Goal: Transaction & Acquisition: Purchase product/service

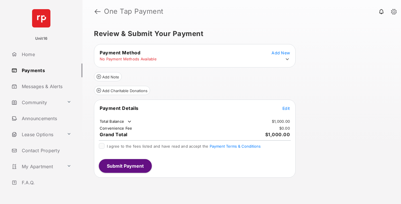
click at [286, 108] on span "Edit" at bounding box center [285, 108] width 7 height 5
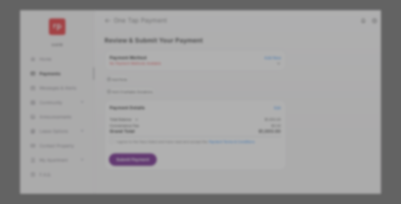
click at [190, 111] on div "Other Amount" at bounding box center [189, 115] width 93 height 10
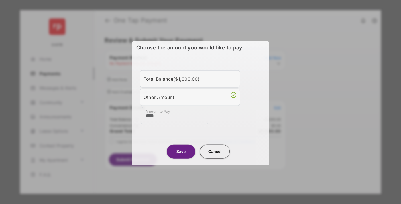
type input "****"
click at [181, 152] on button "Save" at bounding box center [181, 152] width 29 height 14
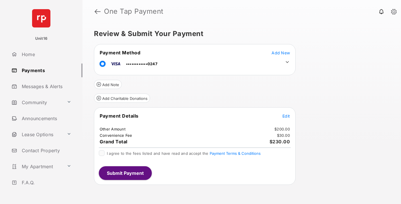
click at [287, 62] on icon at bounding box center [287, 62] width 5 height 5
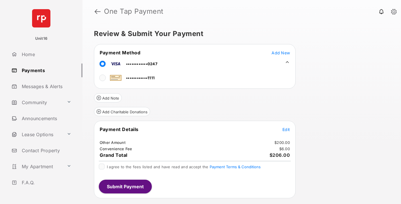
click at [286, 129] on span "Edit" at bounding box center [285, 129] width 7 height 5
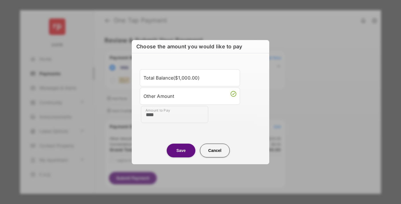
click at [181, 150] on button "Save" at bounding box center [181, 151] width 29 height 14
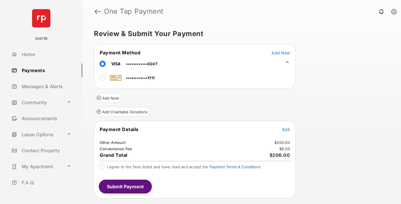
click at [125, 186] on button "Submit Payment" at bounding box center [125, 187] width 53 height 14
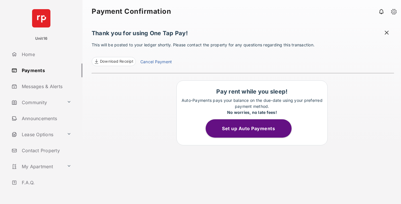
click at [156, 62] on link "Cancel Payment" at bounding box center [155, 62] width 31 height 7
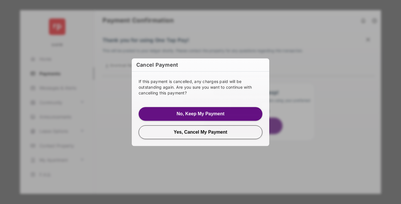
click at [200, 132] on button "Yes, Cancel My Payment" at bounding box center [201, 132] width 124 height 14
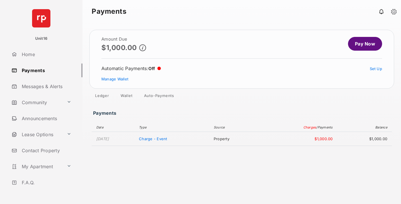
click at [115, 79] on link "Manage Wallet" at bounding box center [114, 79] width 27 height 5
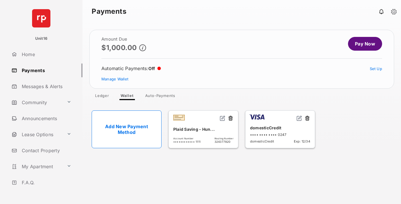
click at [307, 119] on button at bounding box center [307, 118] width 6 height 7
